Goal: Information Seeking & Learning: Learn about a topic

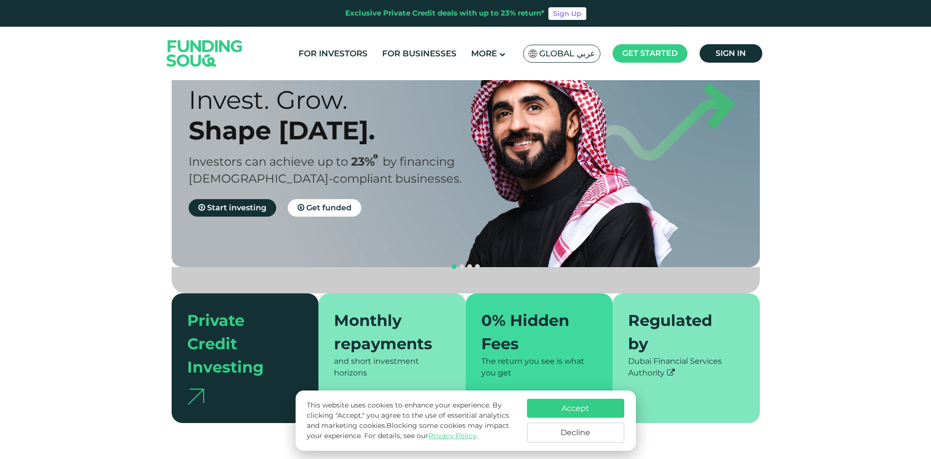
scroll to position [146, 0]
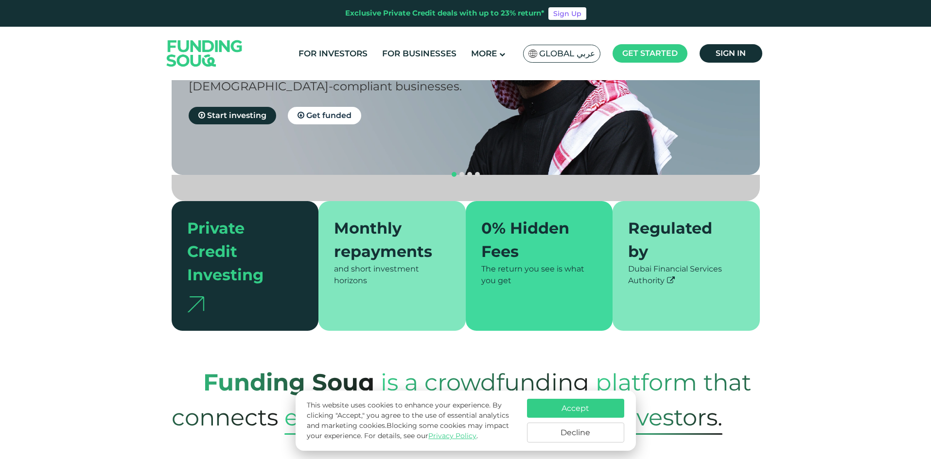
click at [406, 217] on div "Monthly repayments" at bounding box center [386, 240] width 105 height 47
click at [525, 217] on div "0% Hidden Fees" at bounding box center [533, 240] width 105 height 47
click at [333, 55] on link "For Investors" at bounding box center [333, 54] width 74 height 16
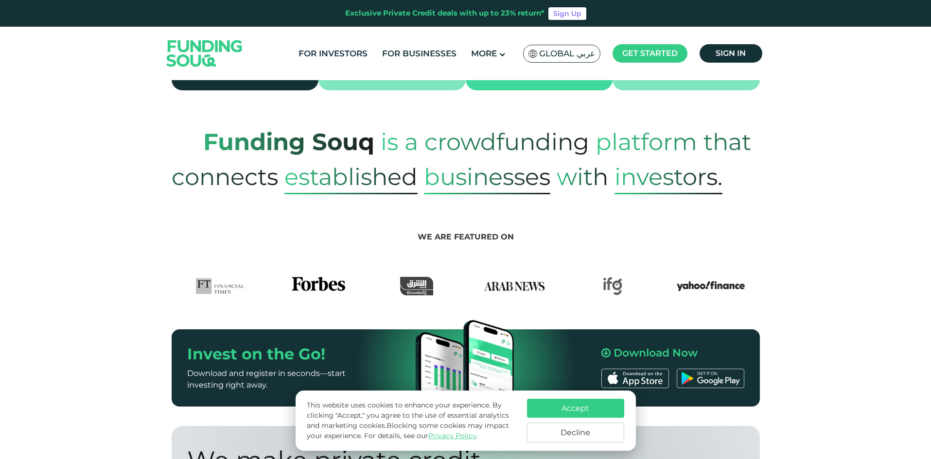
scroll to position [389, 0]
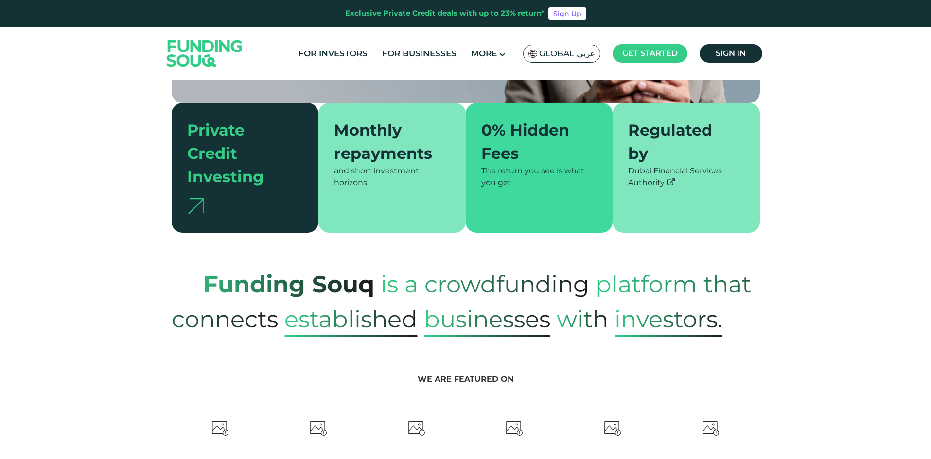
scroll to position [340, 0]
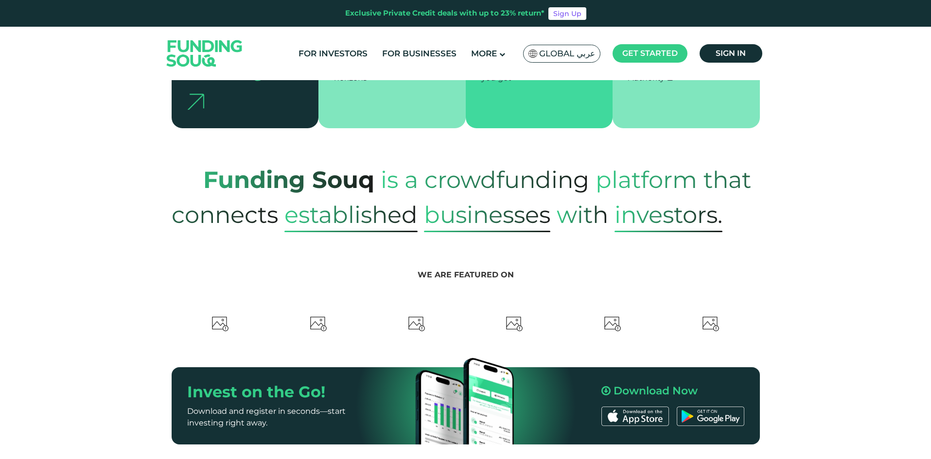
type tc-range-slider "4"
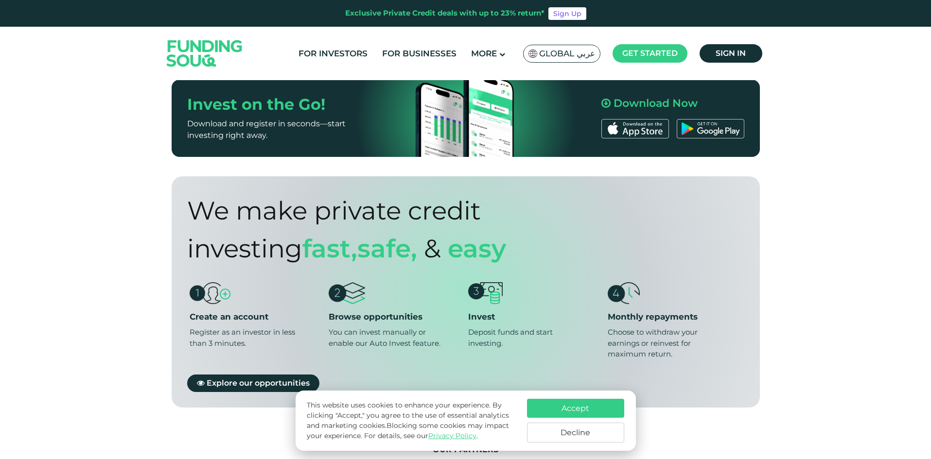
scroll to position [729, 0]
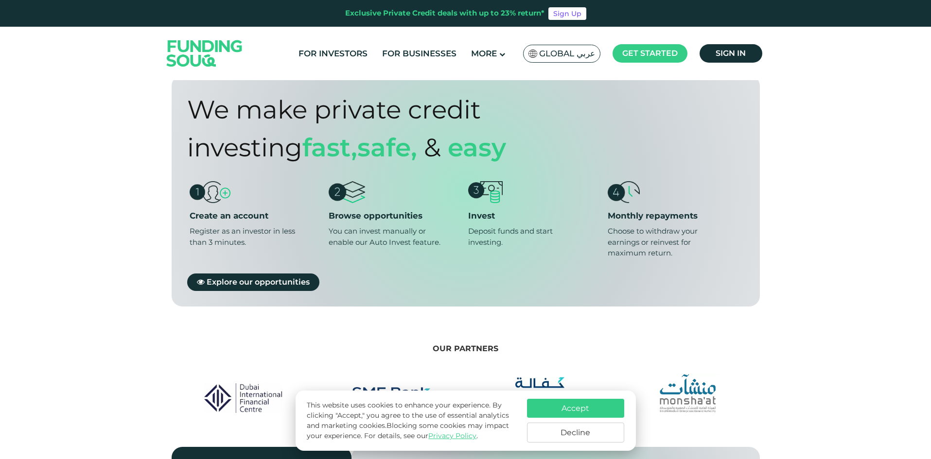
click at [547, 226] on div "Deposit funds and start investing." at bounding box center [525, 237] width 114 height 22
click at [548, 226] on div "Deposit funds and start investing." at bounding box center [525, 237] width 114 height 22
click at [664, 226] on div "Choose to withdraw your earnings or reinvest for maximum return." at bounding box center [665, 242] width 114 height 33
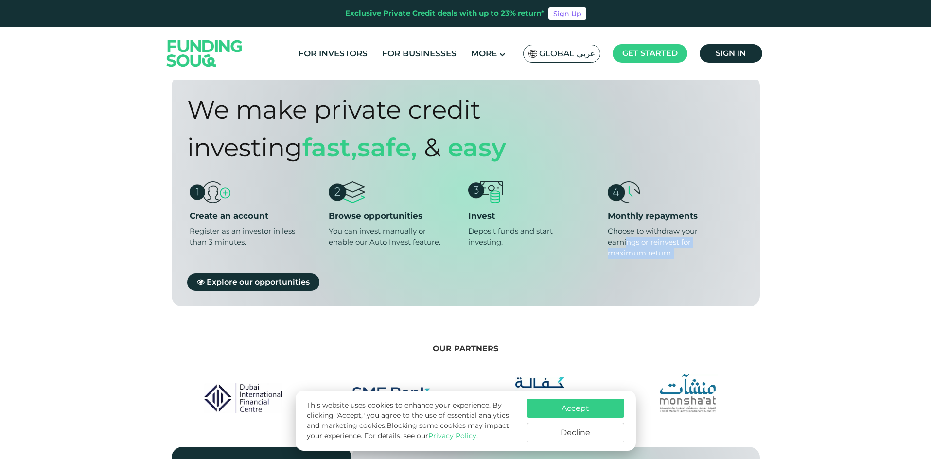
click at [664, 226] on div "Choose to withdraw your earnings or reinvest for maximum return." at bounding box center [665, 242] width 114 height 33
click at [735, 211] on div "Monthly repayments" at bounding box center [675, 216] width 134 height 11
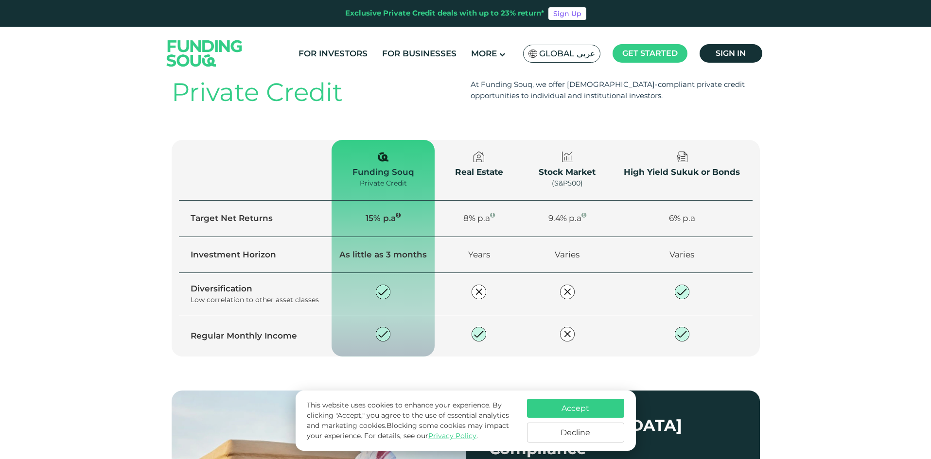
scroll to position [1313, 0]
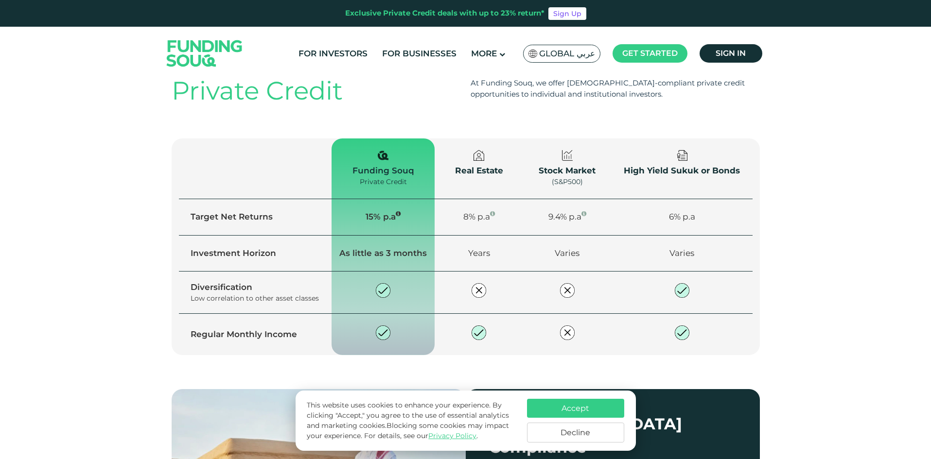
click at [257, 217] on td "Target Net Returns" at bounding box center [255, 217] width 153 height 36
click at [278, 211] on td "Target Net Returns" at bounding box center [255, 217] width 153 height 36
click at [356, 246] on td "As little as 3 months" at bounding box center [383, 253] width 103 height 36
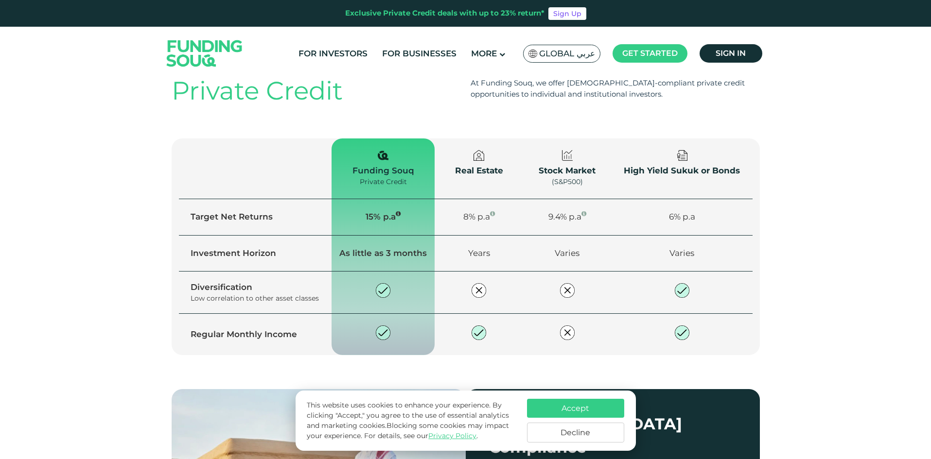
click at [356, 246] on td "As little as 3 months" at bounding box center [383, 253] width 103 height 36
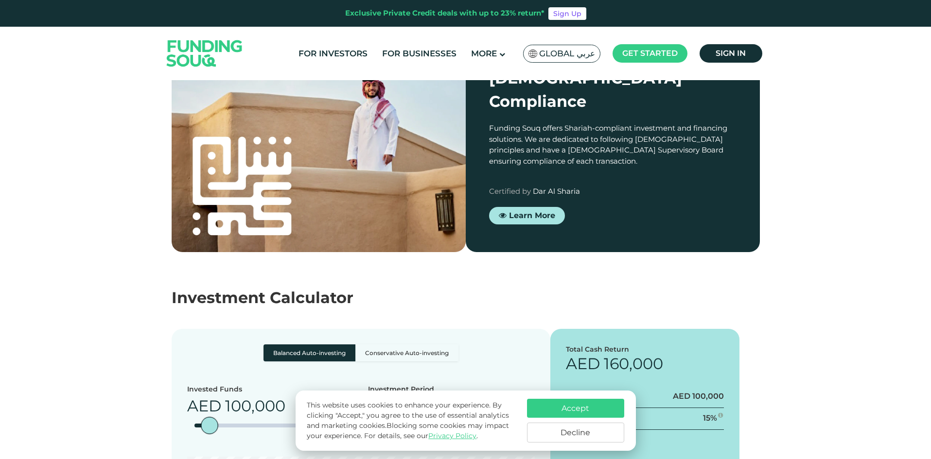
scroll to position [1799, 0]
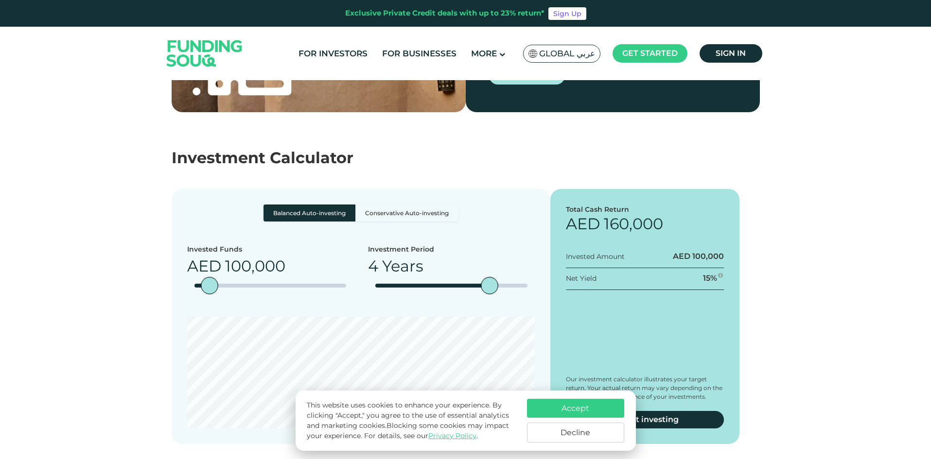
click at [293, 205] on label "Balanced Auto-investing" at bounding box center [310, 213] width 92 height 17
click at [270, 205] on input "Balanced Auto-investing" at bounding box center [267, 208] width 6 height 6
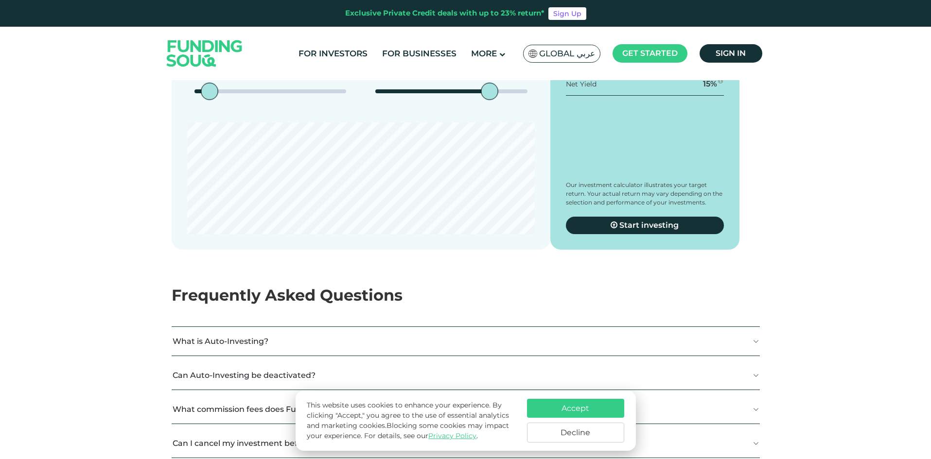
scroll to position [1896, 0]
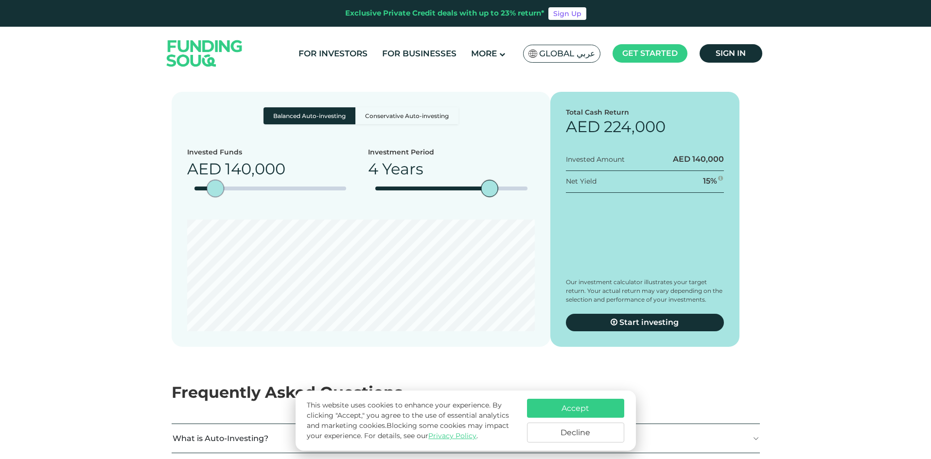
click at [215, 180] on div "amount slider" at bounding box center [215, 188] width 17 height 17
click at [207, 180] on div "amount slider" at bounding box center [207, 188] width 17 height 17
type tc-range-slider "170000"
click at [590, 439] on button "Decline" at bounding box center [575, 433] width 97 height 20
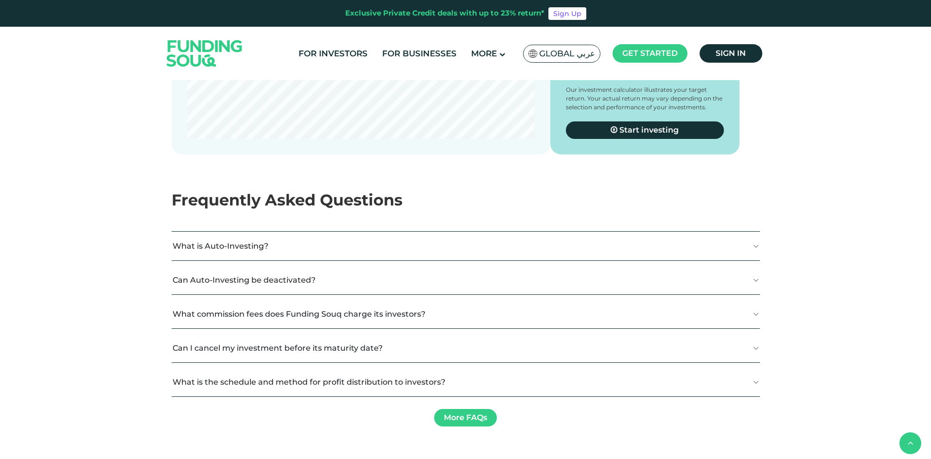
scroll to position [2091, 0]
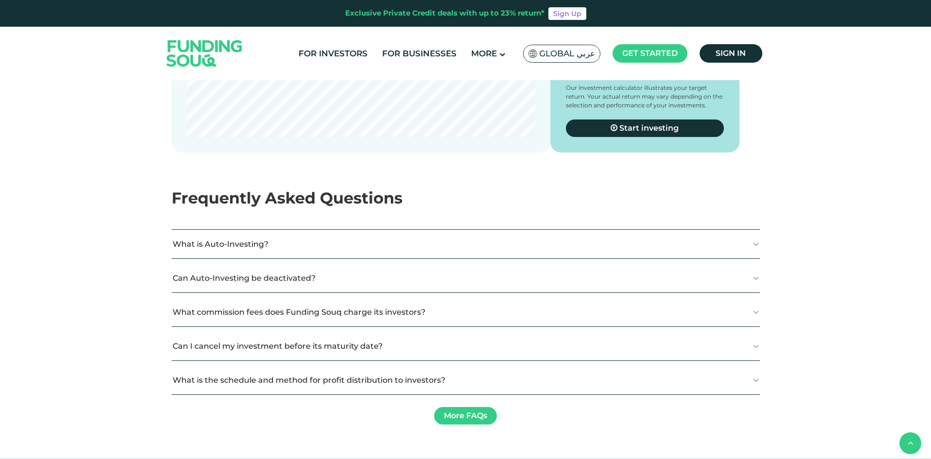
click at [284, 230] on button "What is Auto-Investing?" at bounding box center [466, 244] width 588 height 29
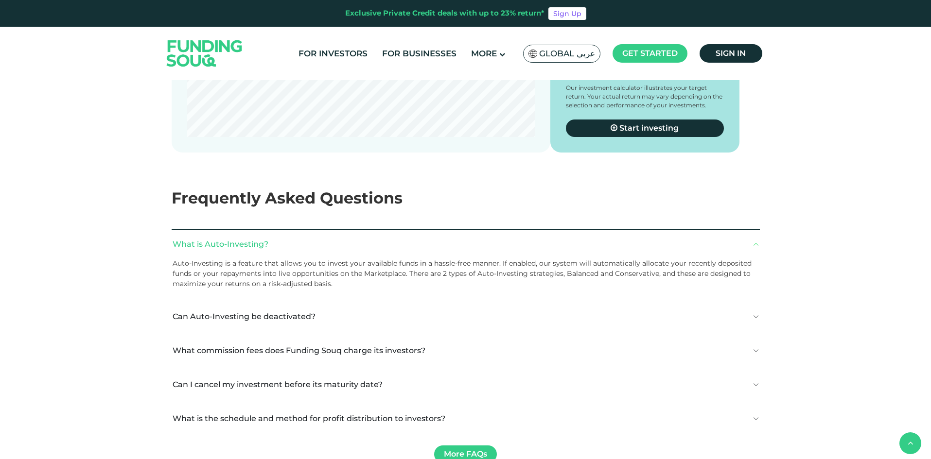
click at [325, 302] on button "Can Auto-Investing be deactivated?" at bounding box center [466, 316] width 588 height 29
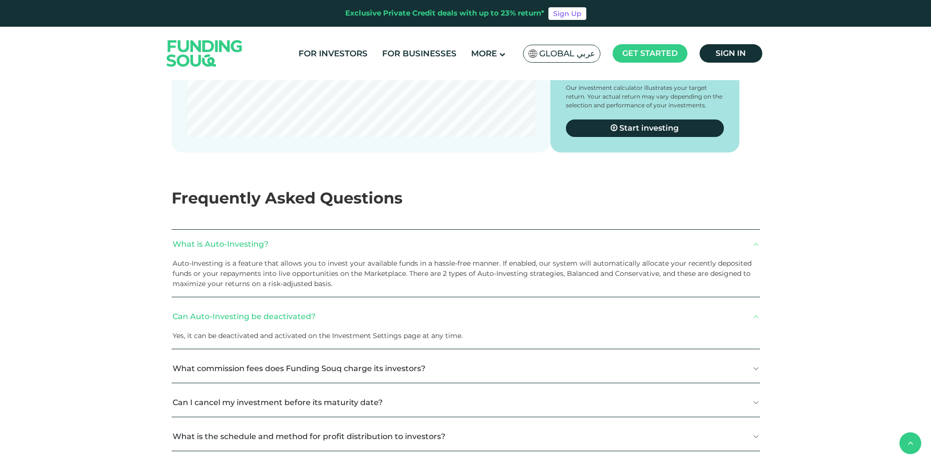
click at [271, 354] on button "What commission fees does Funding Souq charge its investors?" at bounding box center [466, 368] width 588 height 29
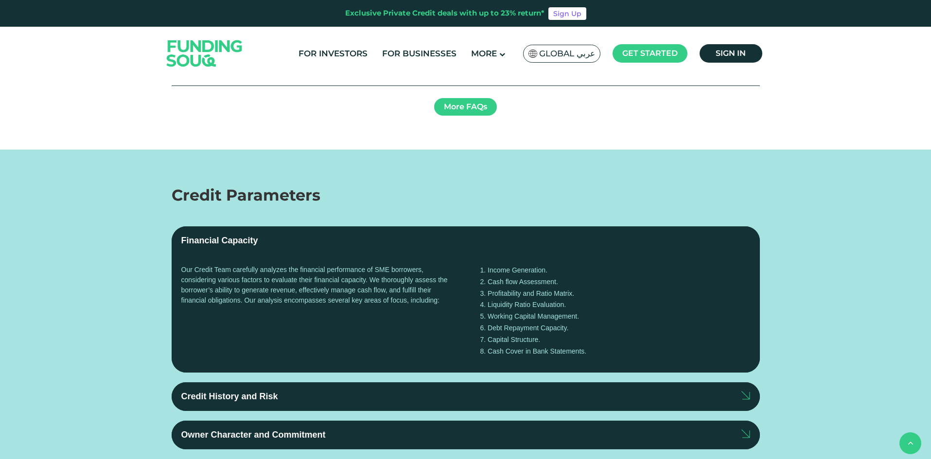
scroll to position [2674, 0]
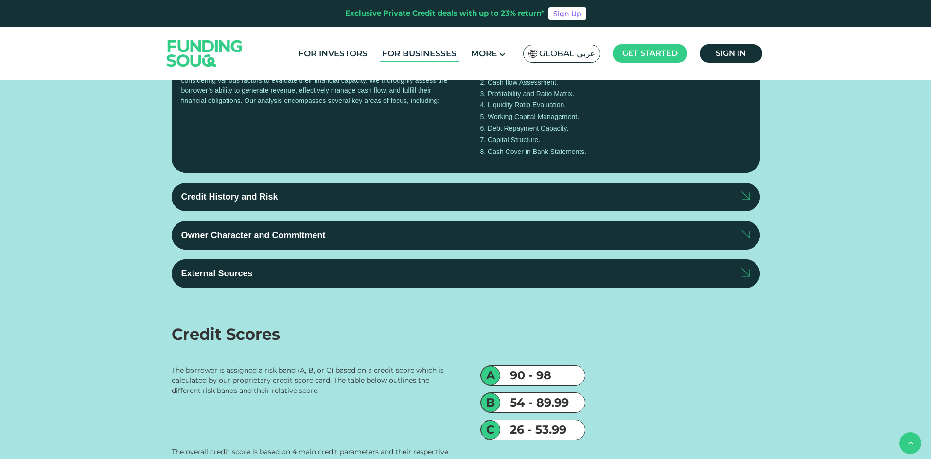
click at [410, 58] on link "For Businesses" at bounding box center [419, 54] width 79 height 16
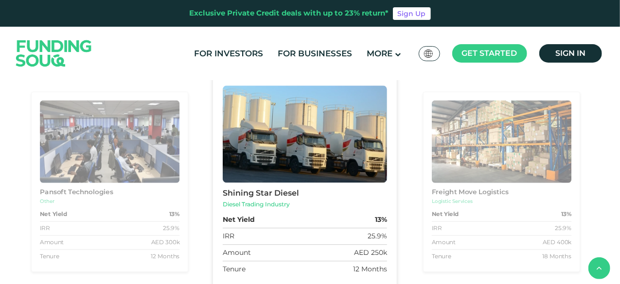
scroll to position [1174, 0]
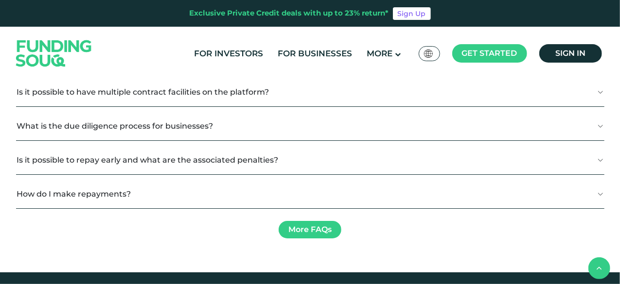
scroll to position [1660, 0]
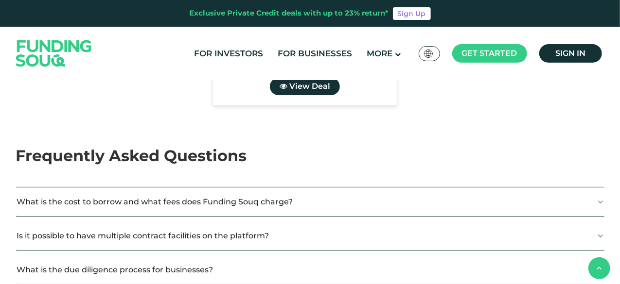
scroll to position [1514, 0]
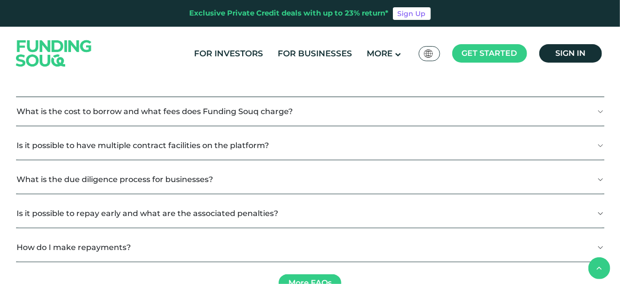
scroll to position [1611, 0]
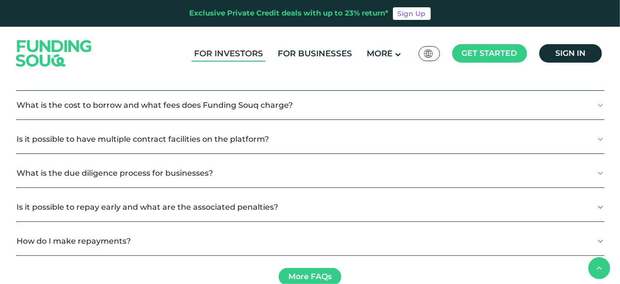
click at [225, 62] on ul "For Investors For Businesses More About Us How It Works" at bounding box center [397, 54] width 420 height 20
click at [227, 55] on link "For Investors" at bounding box center [229, 54] width 74 height 16
click at [247, 53] on link "For Investors" at bounding box center [229, 54] width 74 height 16
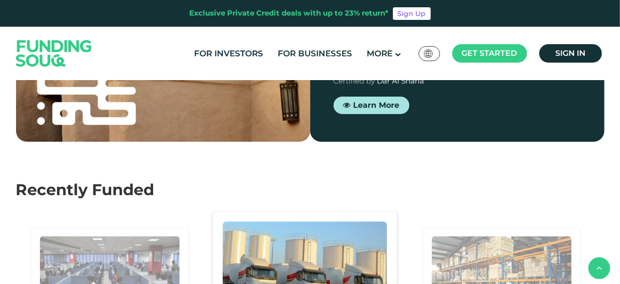
scroll to position [1077, 0]
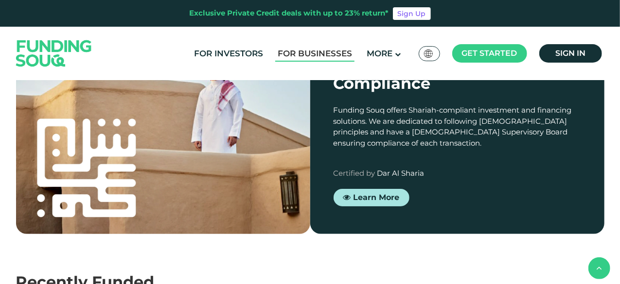
drag, startPoint x: 321, startPoint y: 65, endPoint x: 319, endPoint y: 58, distance: 7.2
click at [321, 65] on div "For Investors For Businesses More About Us Global عربي" at bounding box center [310, 53] width 593 height 53
click at [318, 55] on link "For Businesses" at bounding box center [314, 54] width 79 height 16
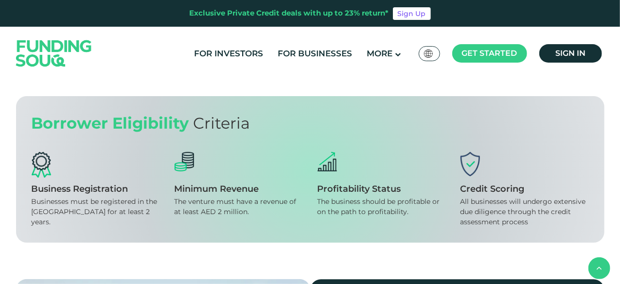
scroll to position [972, 0]
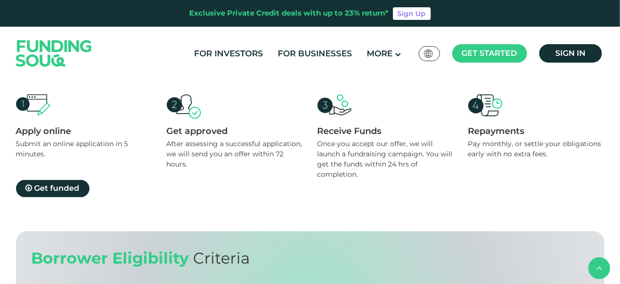
drag, startPoint x: 325, startPoint y: 173, endPoint x: 298, endPoint y: 274, distance: 104.7
click at [325, 173] on div "Apply online Submit an online application in 5 minutes. Get approved After asse…" at bounding box center [310, 145] width 588 height 103
